Goal: Information Seeking & Learning: Check status

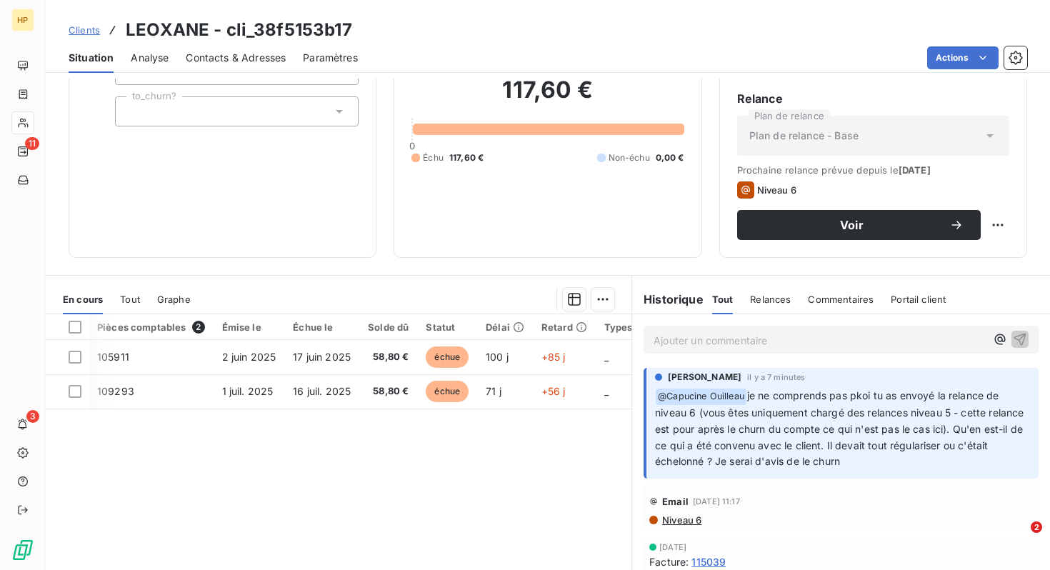
scroll to position [121, 0]
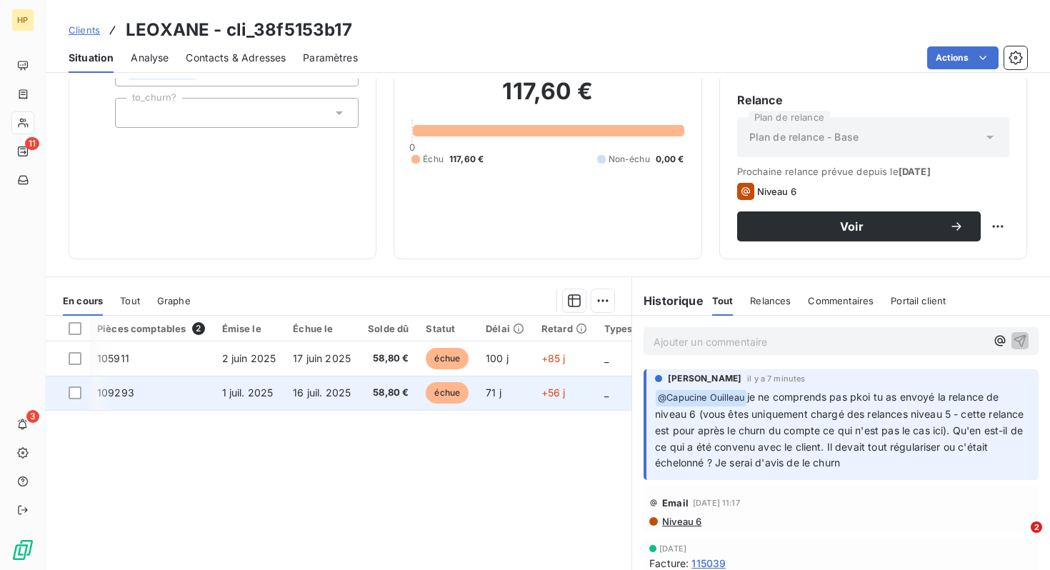
click at [114, 395] on span "109293" at bounding box center [115, 392] width 37 height 12
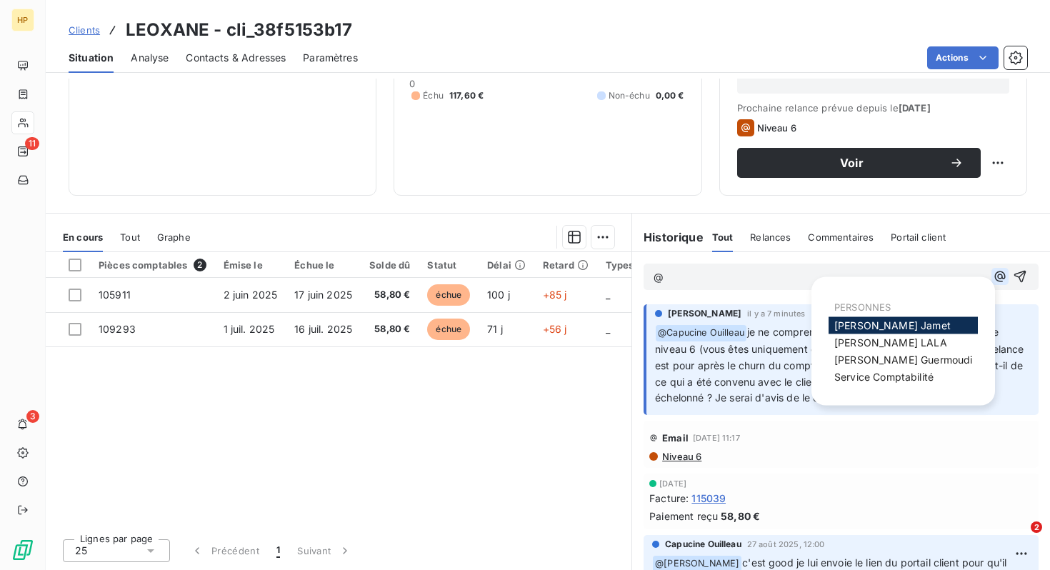
click at [994, 276] on icon "button" at bounding box center [1000, 276] width 14 height 14
click at [889, 338] on span "[PERSON_NAME]" at bounding box center [890, 342] width 113 height 12
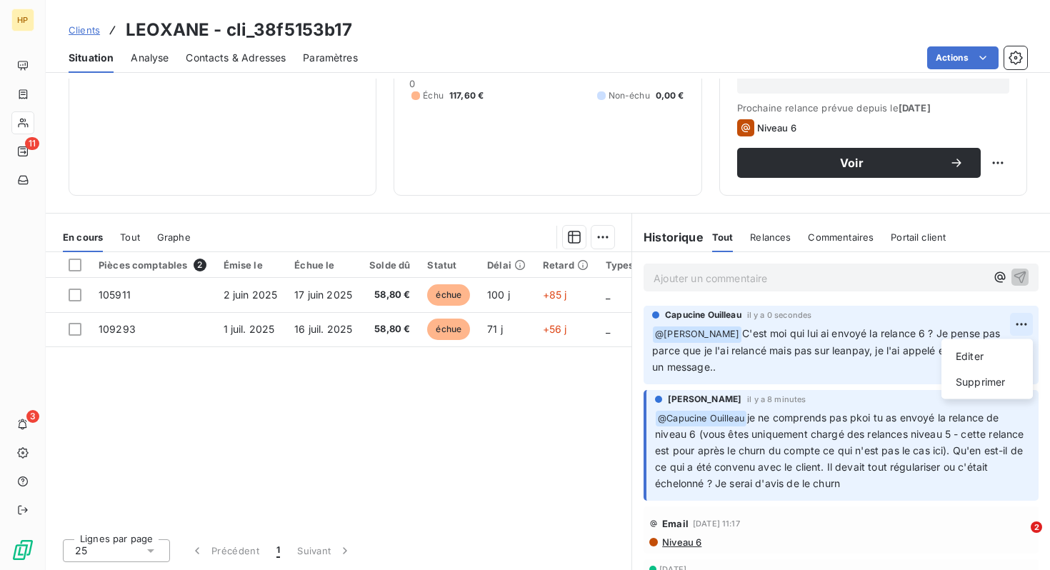
click at [1017, 320] on html "HP 11 3 Clients LEOXANE - cli_38f5153b17 Situation Analyse Contacts & Adresses …" at bounding box center [525, 285] width 1050 height 570
click at [975, 363] on div "Editer" at bounding box center [987, 356] width 80 height 23
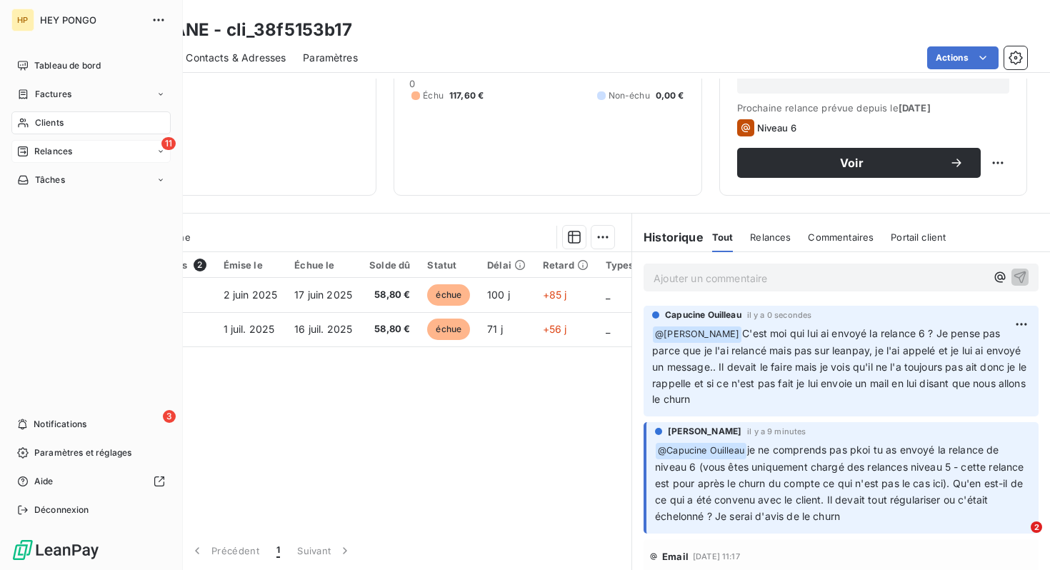
click at [30, 160] on div "11 Relances" at bounding box center [90, 151] width 159 height 23
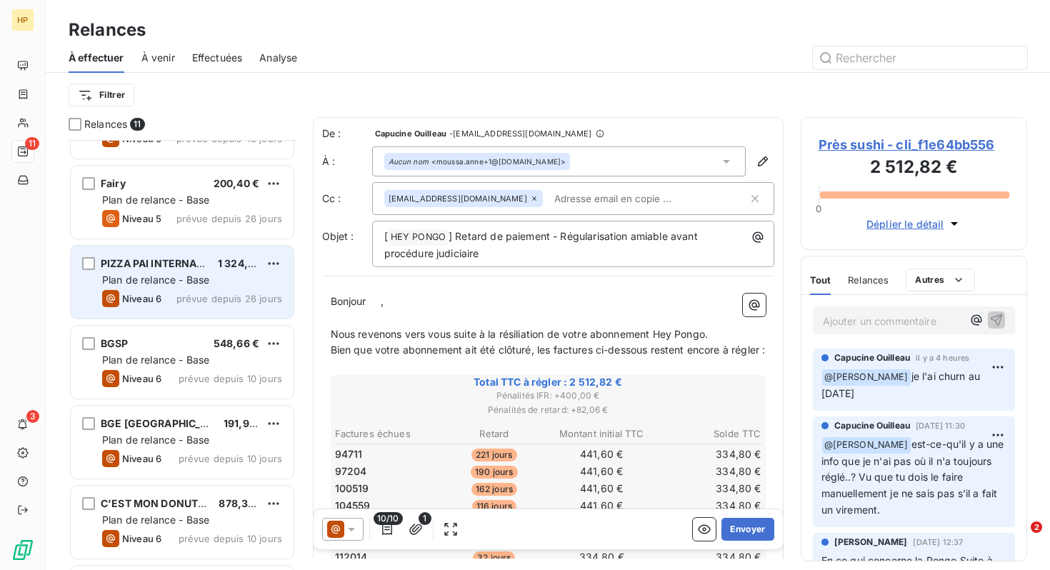
scroll to position [149, 0]
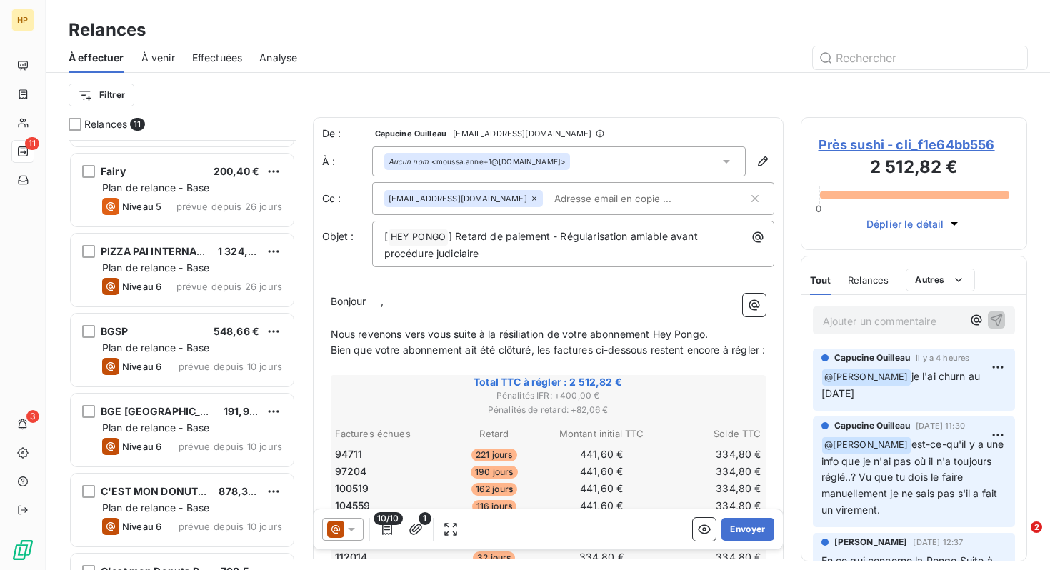
click at [151, 60] on span "À venir" at bounding box center [158, 58] width 34 height 14
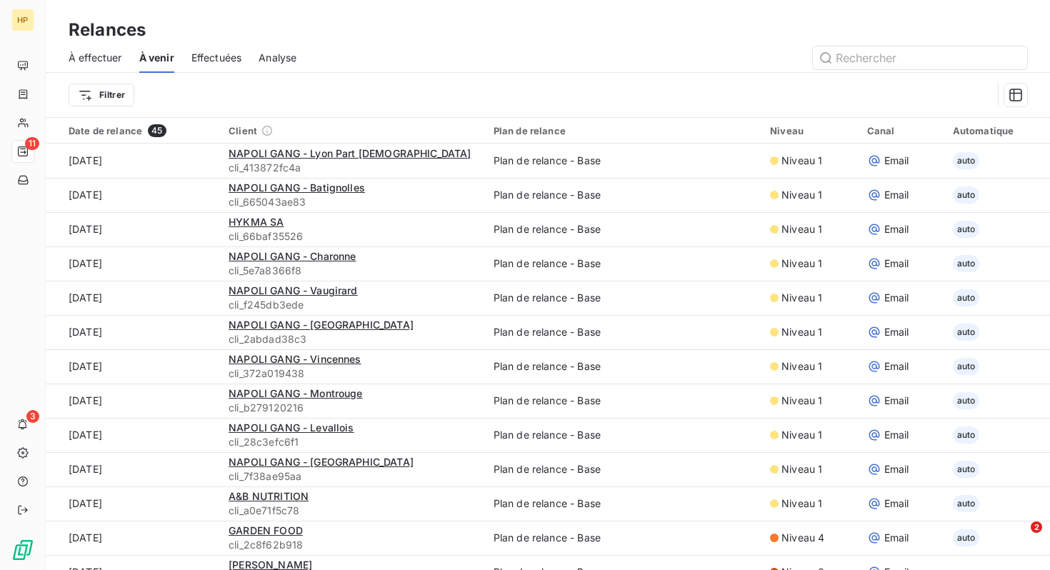
click at [232, 59] on span "Effectuées" at bounding box center [216, 58] width 51 height 14
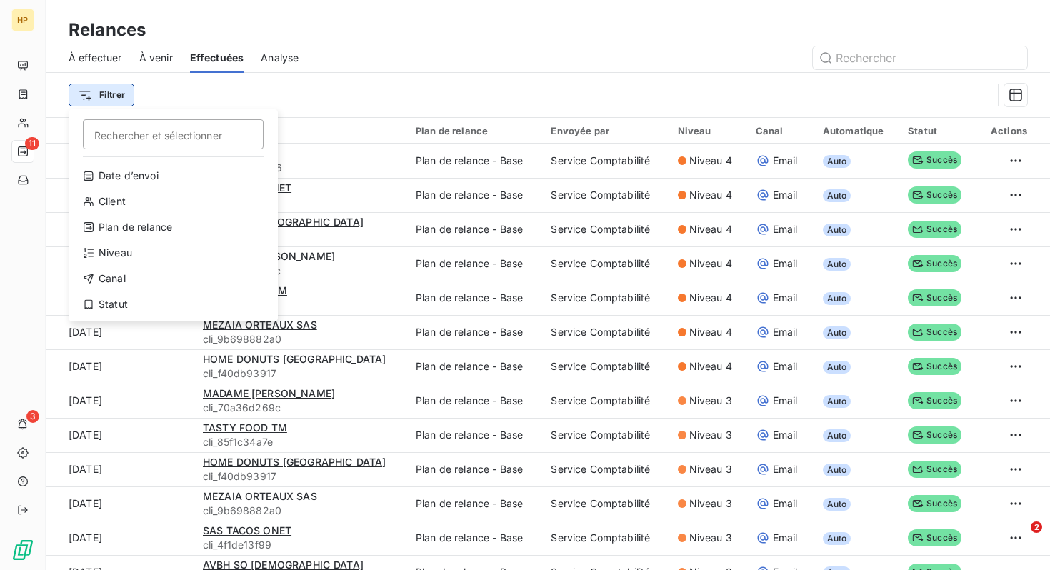
click at [104, 103] on html "HP 11 3 Relances À effectuer À venir Effectuées Analyse Filtrer Rechercher et s…" at bounding box center [525, 285] width 1050 height 570
click at [91, 50] on html "HP 11 3 Relances À effectuer À venir Effectuées Analyse Filtrer Rechercher et s…" at bounding box center [525, 285] width 1050 height 570
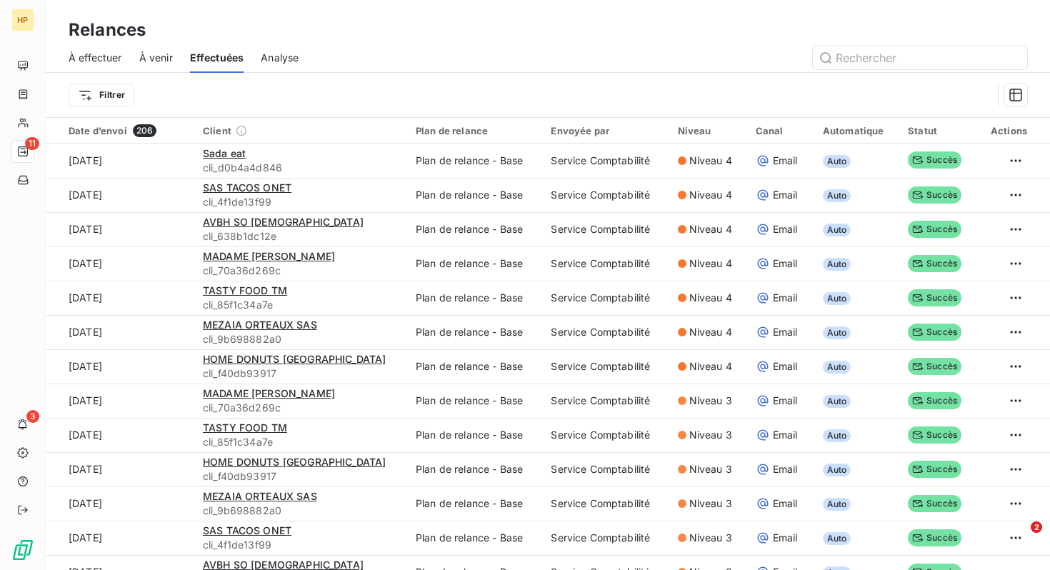
click at [91, 59] on span "À effectuer" at bounding box center [96, 58] width 54 height 14
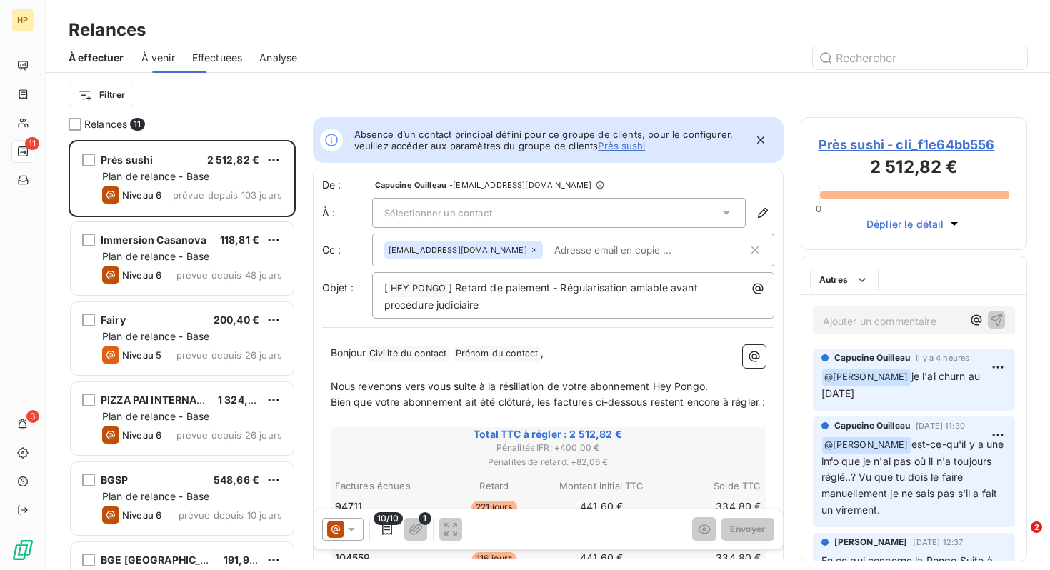
scroll to position [430, 226]
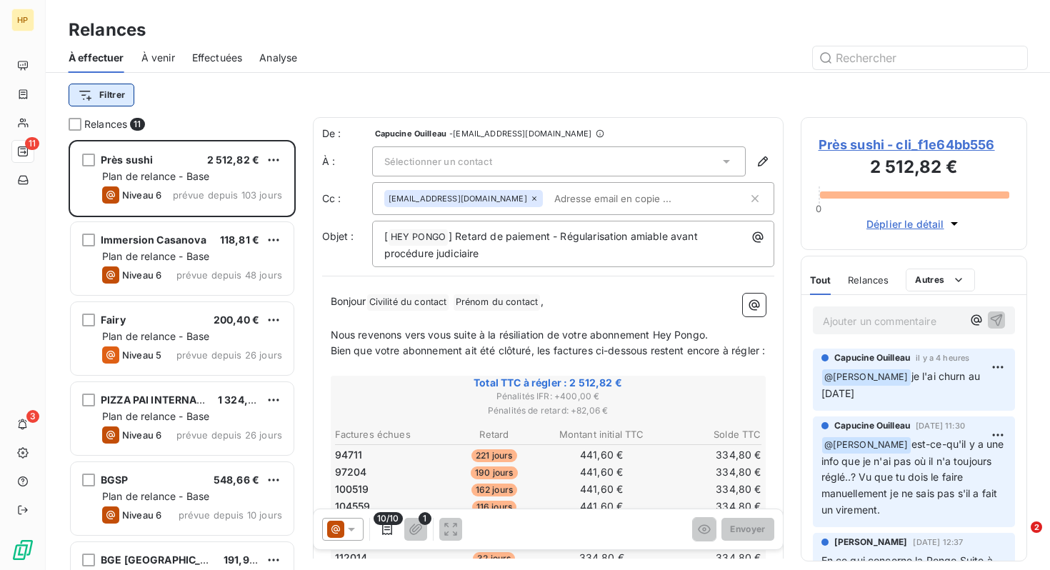
click at [102, 95] on html "HP 11 3 Relances À effectuer À venir Effectuées Analyse Filtrer Relances 11 Prè…" at bounding box center [525, 285] width 1050 height 570
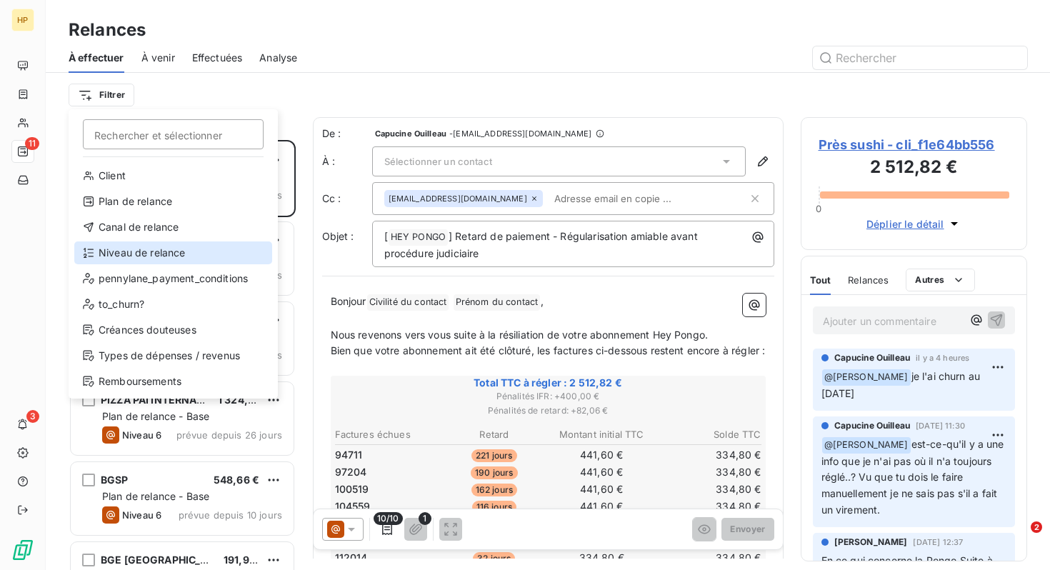
click at [138, 254] on div "Niveau de relance" at bounding box center [173, 252] width 198 height 23
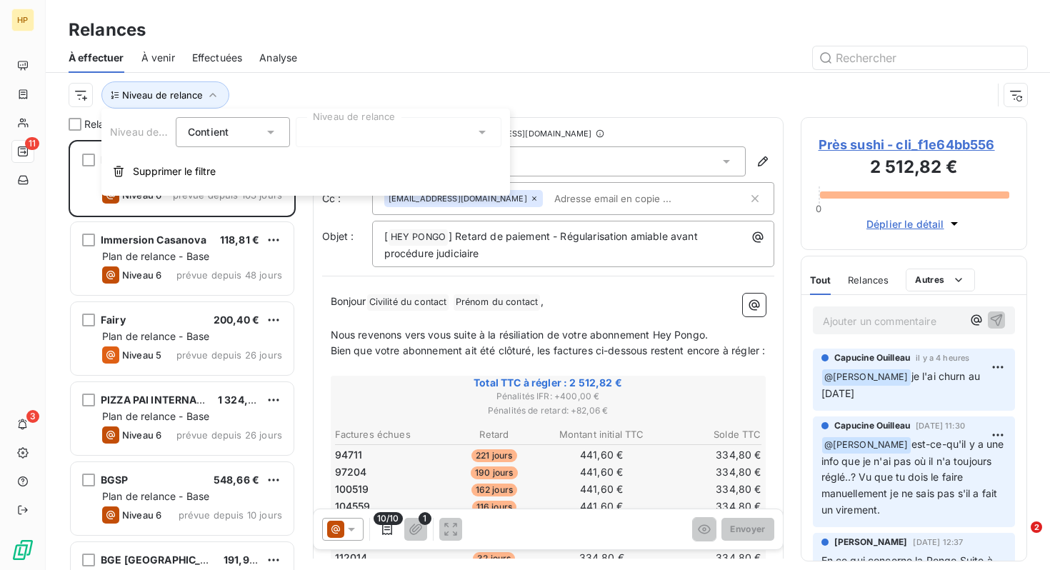
click at [336, 139] on div at bounding box center [399, 132] width 206 height 30
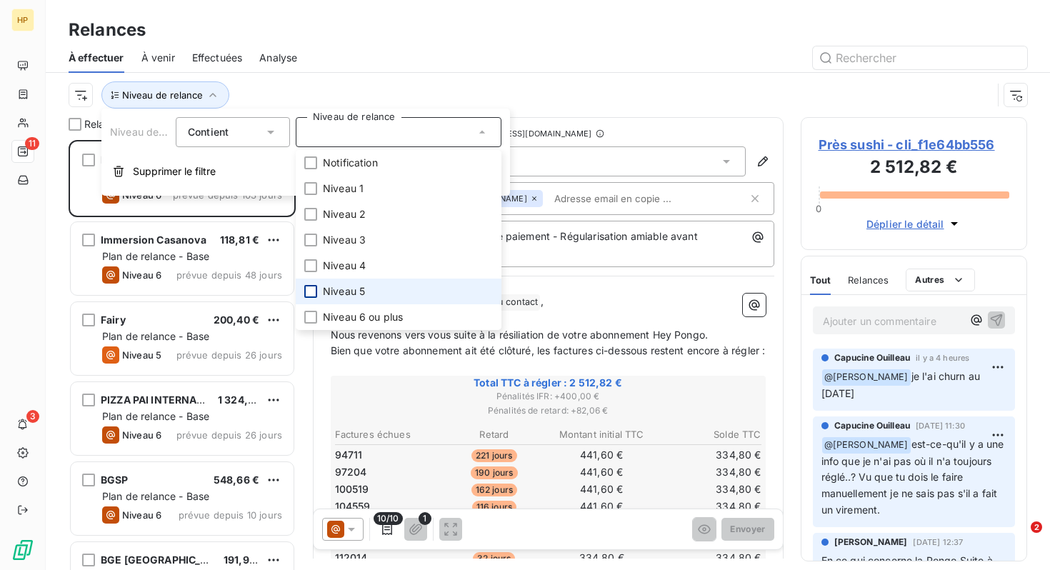
click at [313, 296] on div at bounding box center [310, 291] width 13 height 13
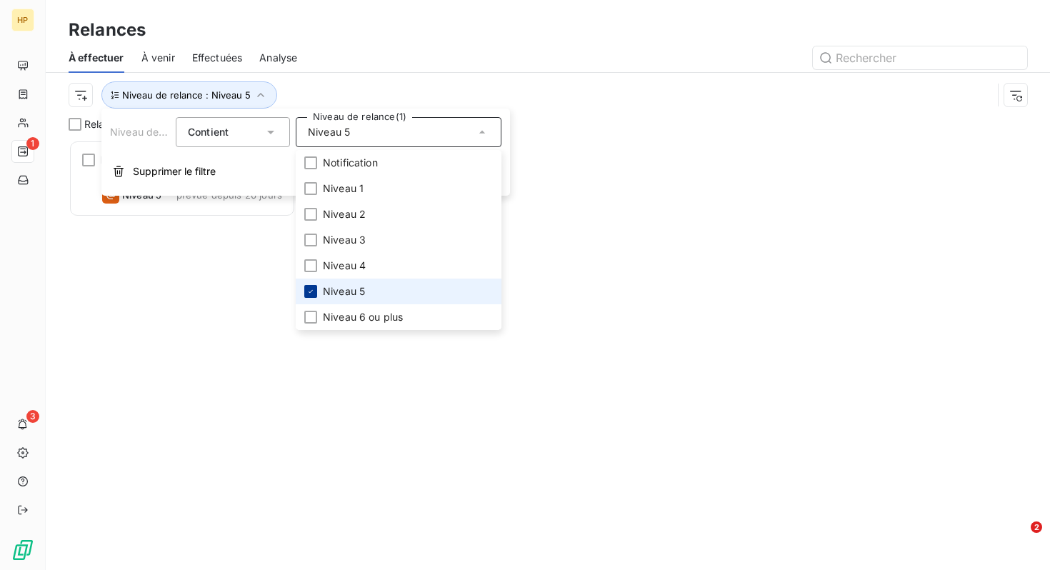
scroll to position [430, 226]
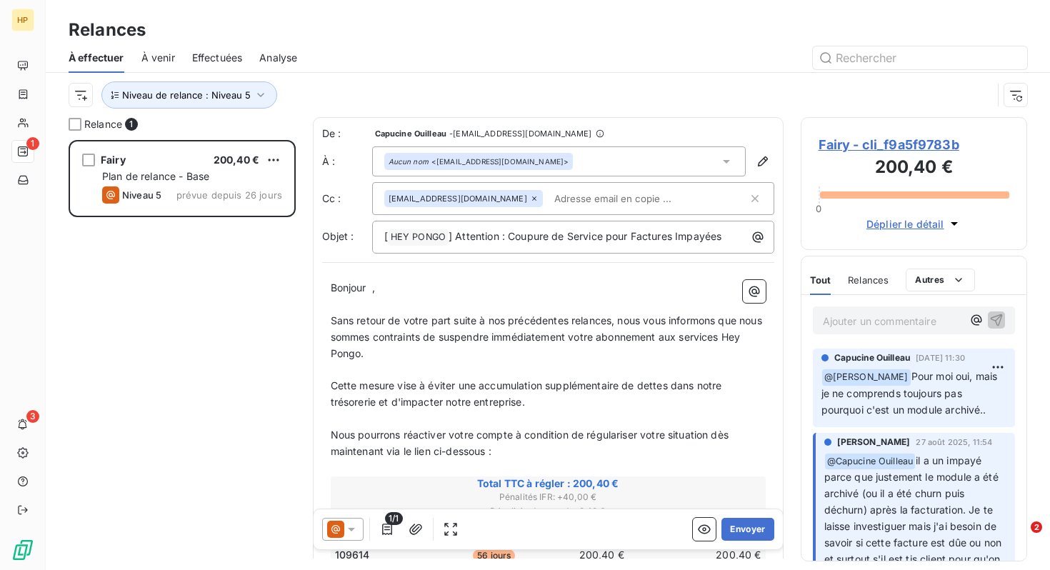
click at [445, 68] on div at bounding box center [670, 57] width 713 height 23
click at [160, 60] on span "À venir" at bounding box center [158, 58] width 34 height 14
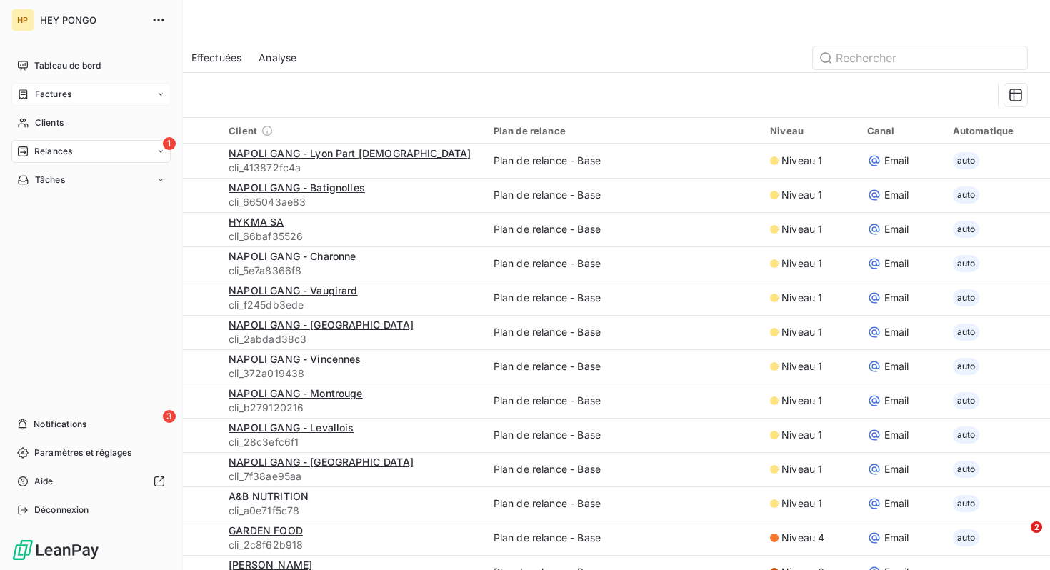
click at [61, 94] on span "Factures" at bounding box center [53, 94] width 36 height 13
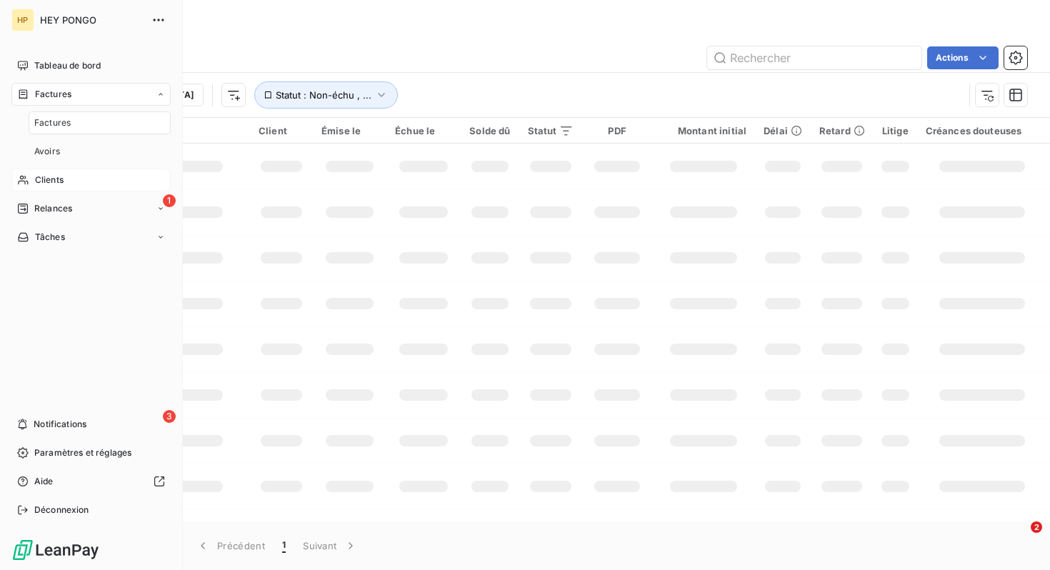
click at [54, 176] on span "Clients" at bounding box center [49, 180] width 29 height 13
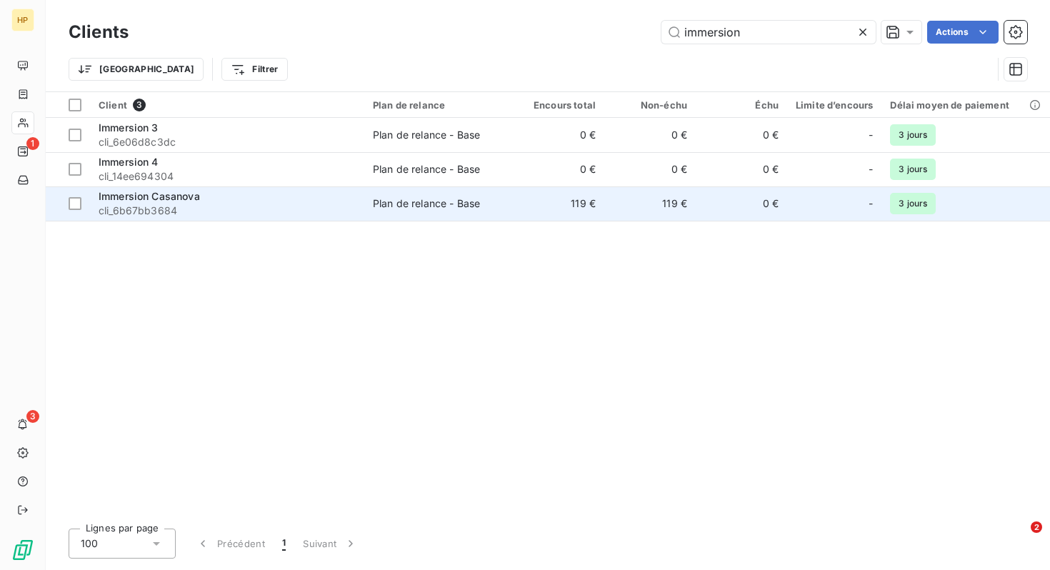
type input "immersion"
click at [180, 198] on span "Immersion Casanova" at bounding box center [149, 196] width 101 height 12
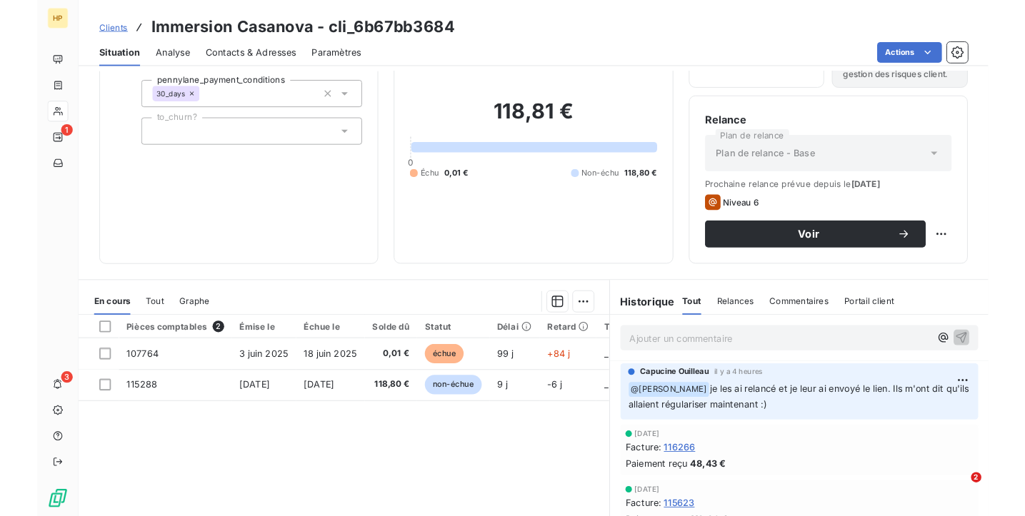
scroll to position [89, 0]
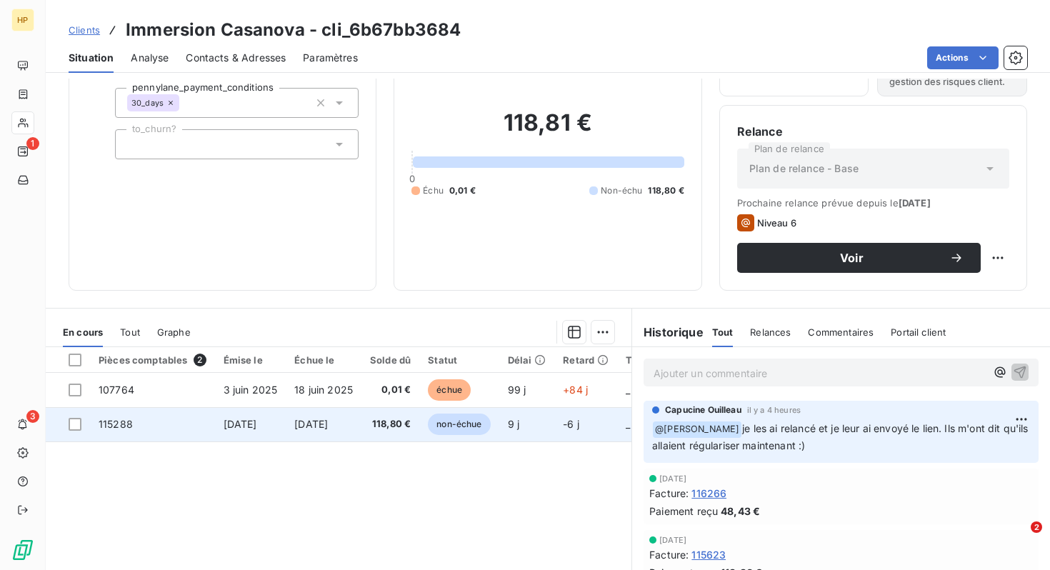
click at [448, 422] on span "non-échue" at bounding box center [459, 423] width 62 height 21
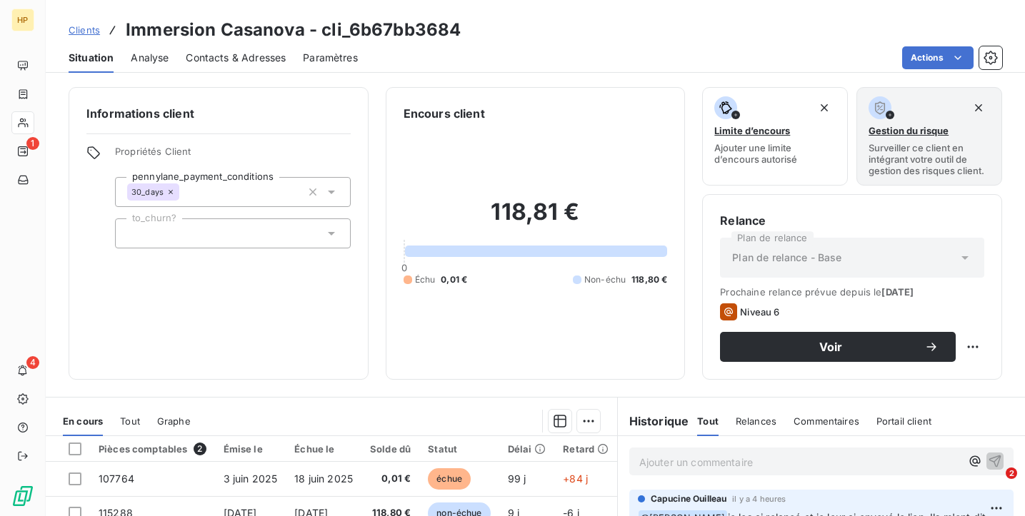
scroll to position [161, 0]
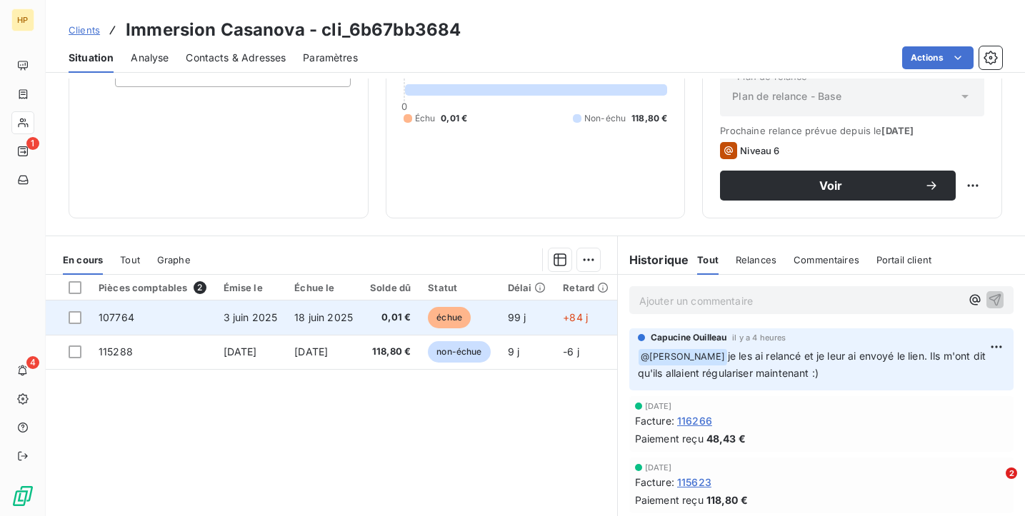
click at [280, 325] on td "3 juin 2025" at bounding box center [250, 318] width 71 height 34
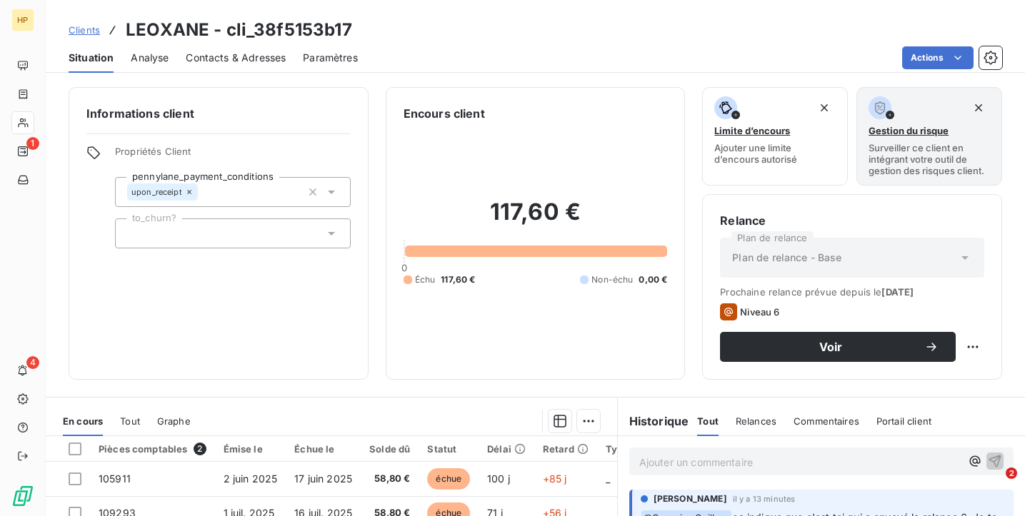
scroll to position [169, 0]
